Goal: Book appointment/travel/reservation

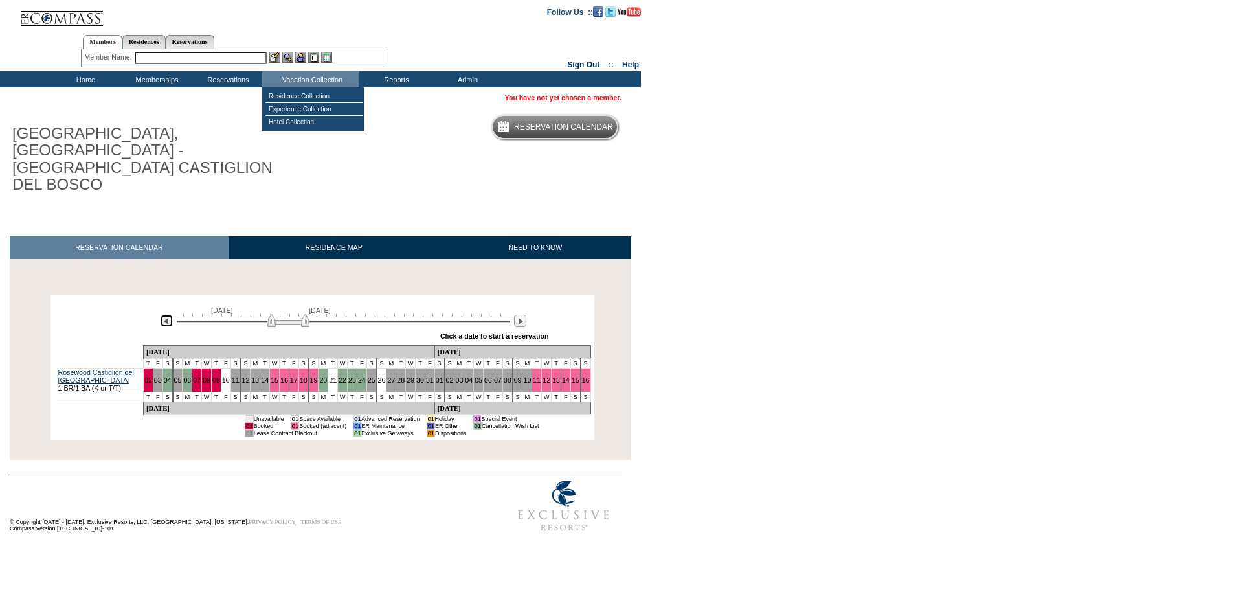
drag, startPoint x: 165, startPoint y: 286, endPoint x: 190, endPoint y: 295, distance: 26.8
click at [165, 315] on img at bounding box center [167, 321] width 12 height 12
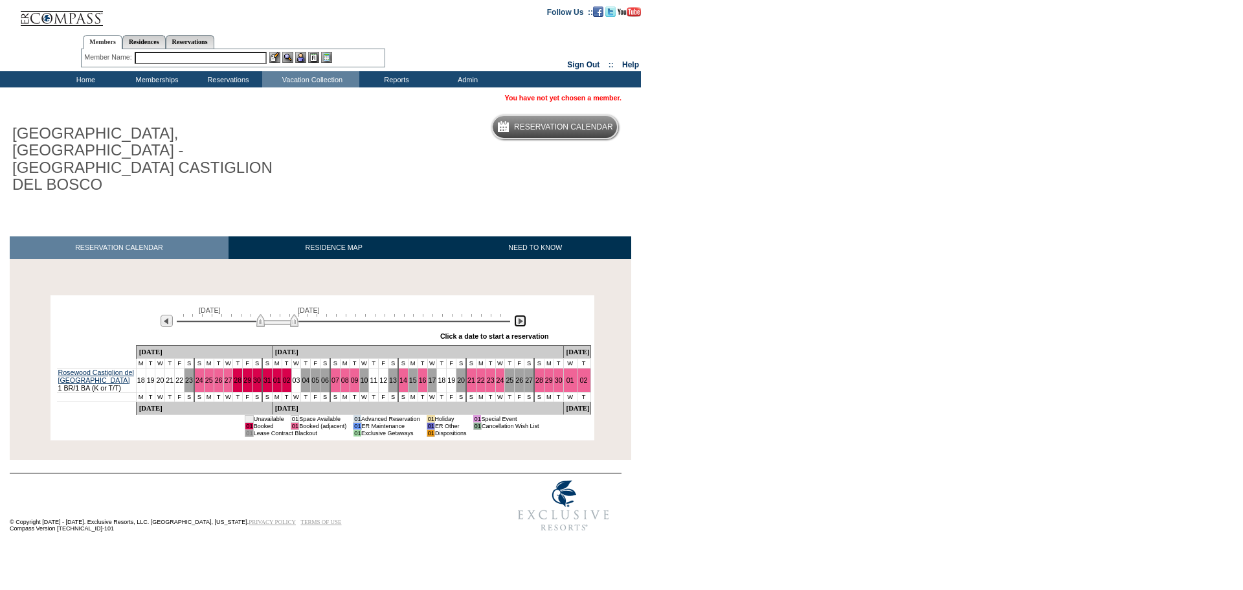
click at [524, 315] on img at bounding box center [520, 321] width 12 height 12
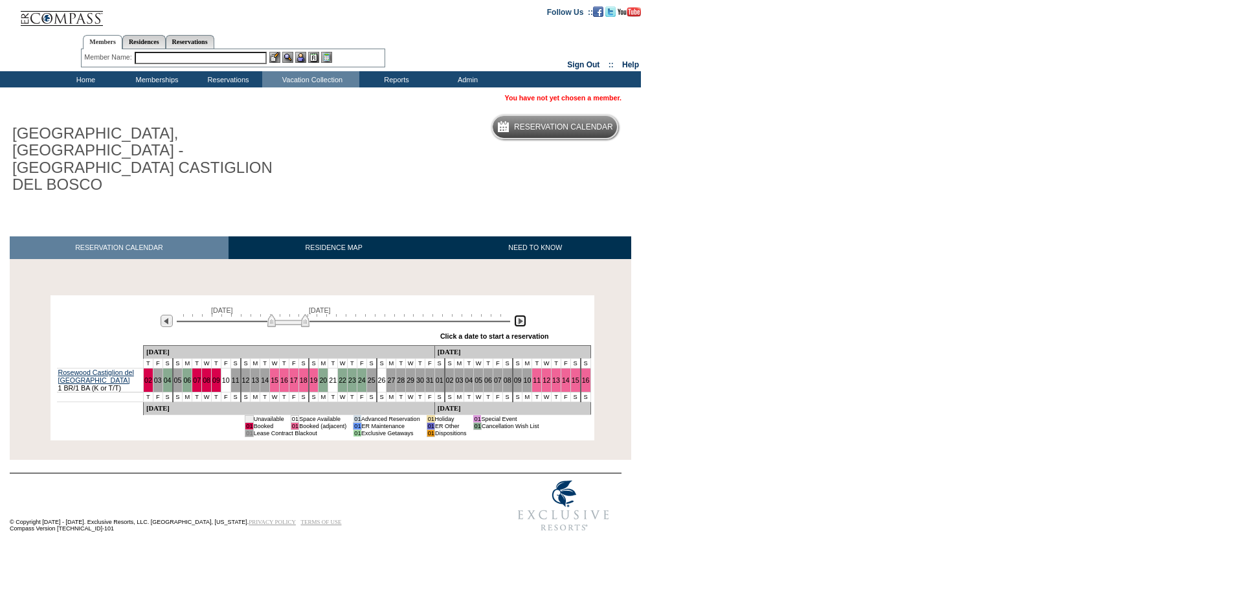
click at [521, 315] on img at bounding box center [520, 321] width 12 height 12
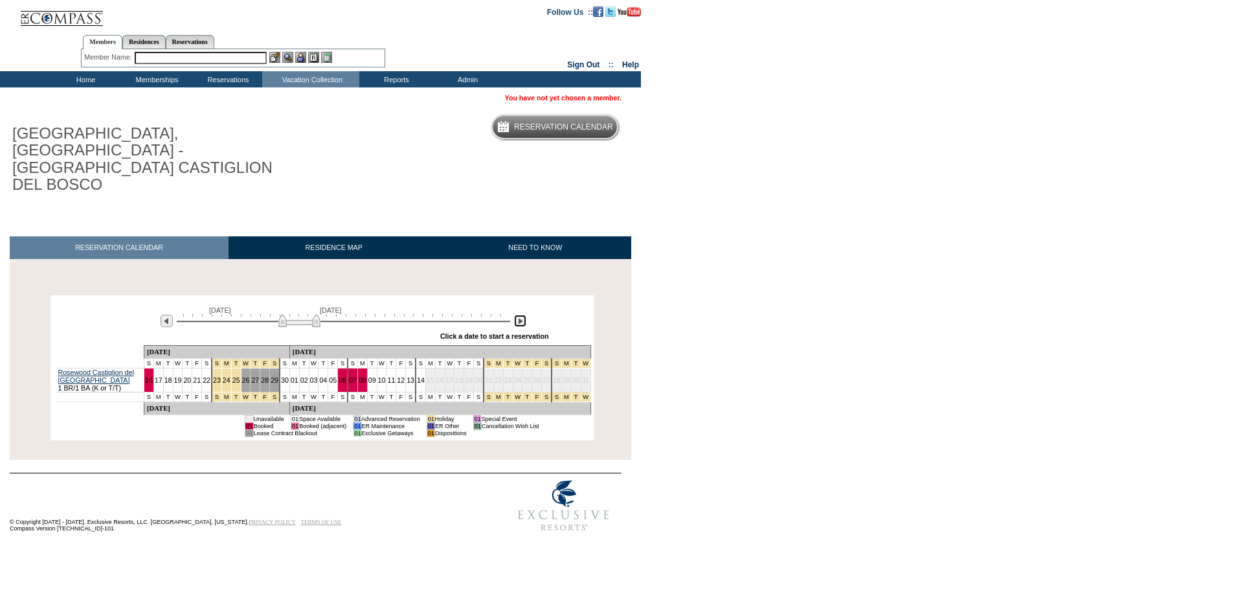
click at [305, 314] on img at bounding box center [299, 320] width 42 height 13
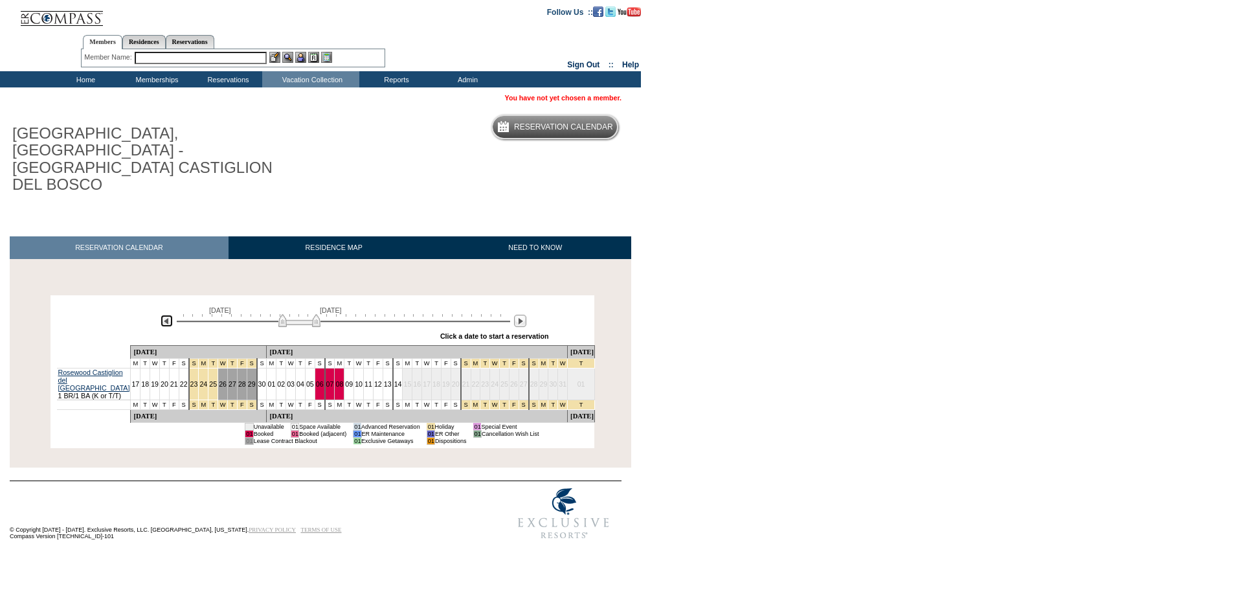
click at [169, 315] on img at bounding box center [167, 321] width 12 height 12
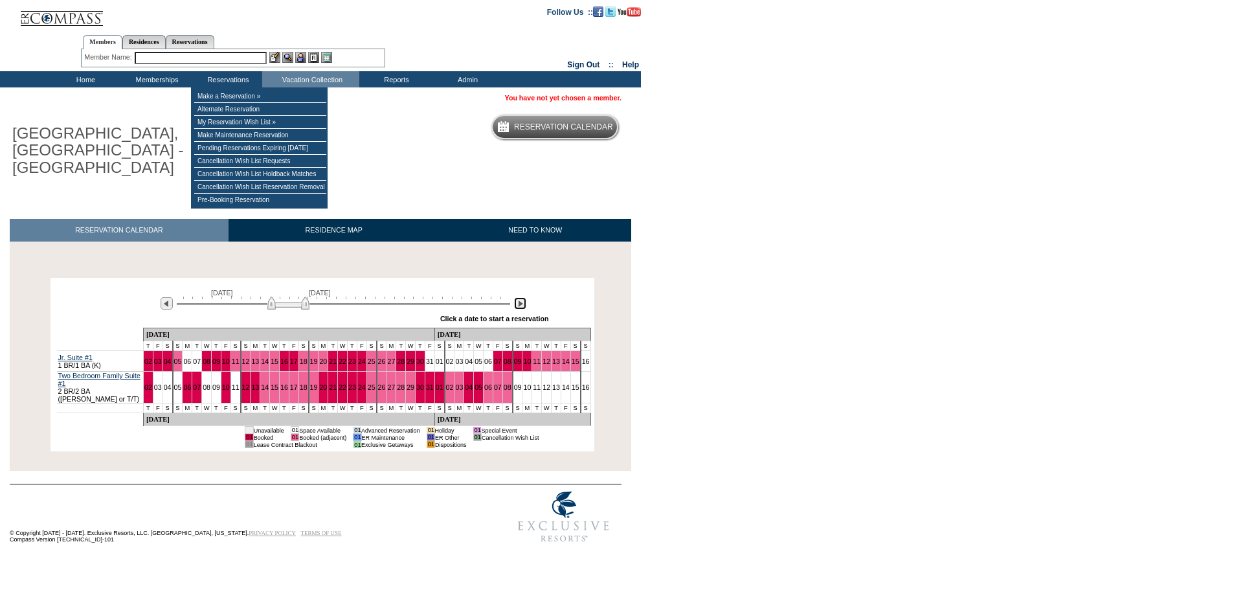
click at [521, 297] on img at bounding box center [520, 303] width 12 height 12
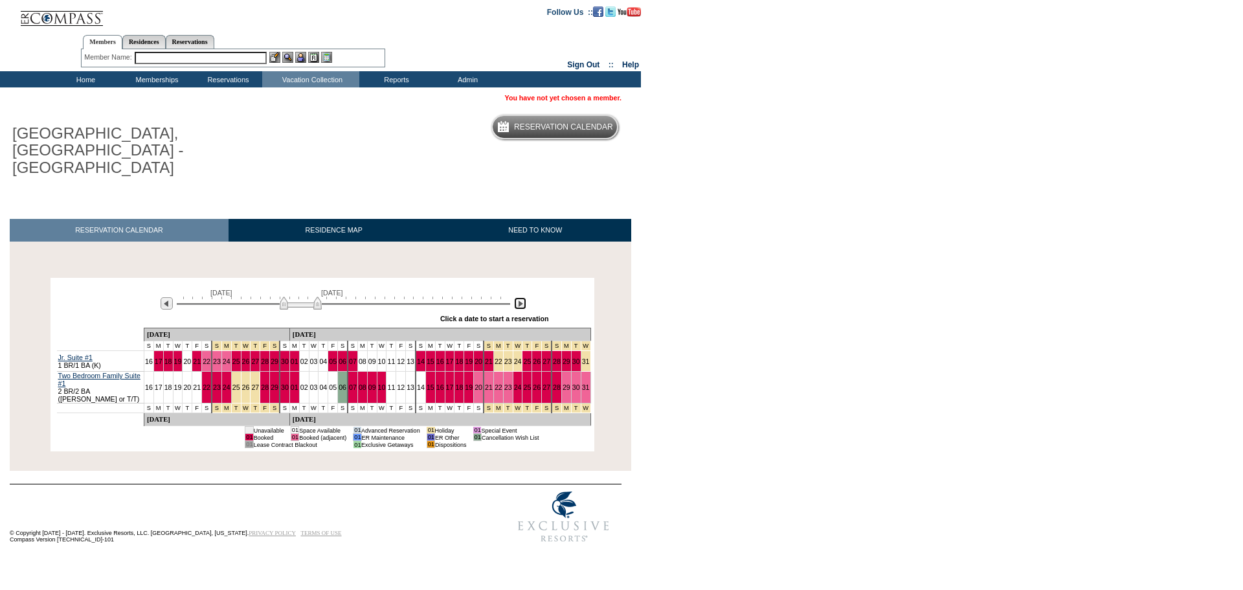
click at [315, 296] on img at bounding box center [301, 302] width 42 height 13
